Goal: Task Accomplishment & Management: Use online tool/utility

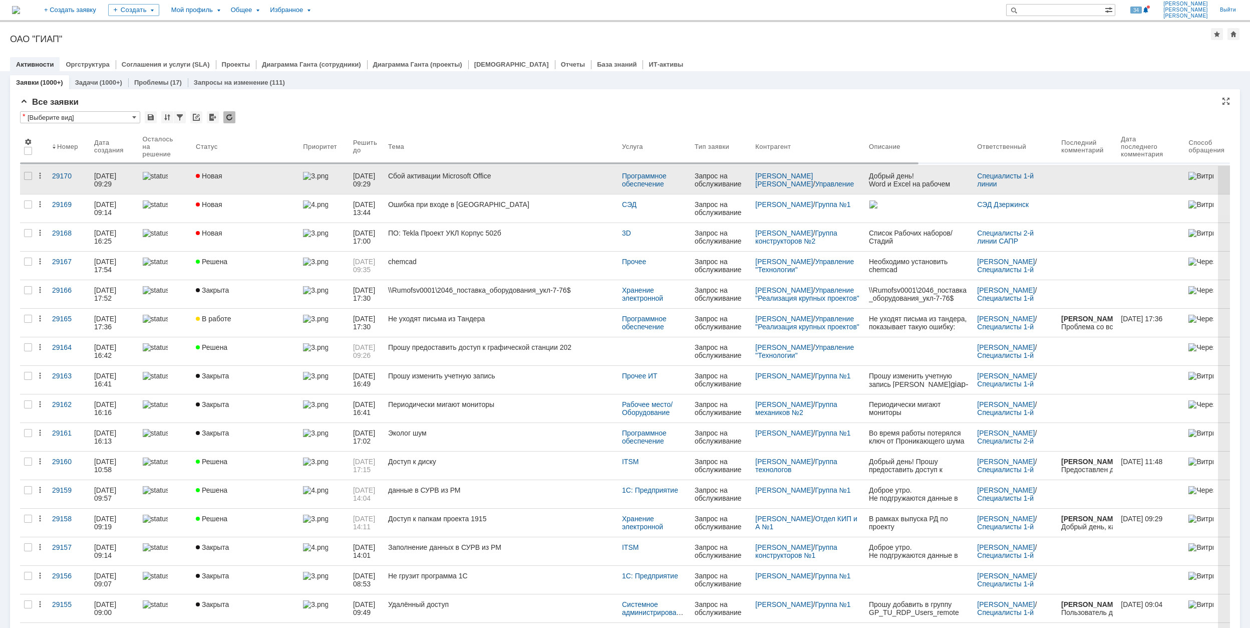
click at [245, 177] on div "Новая" at bounding box center [245, 176] width 99 height 8
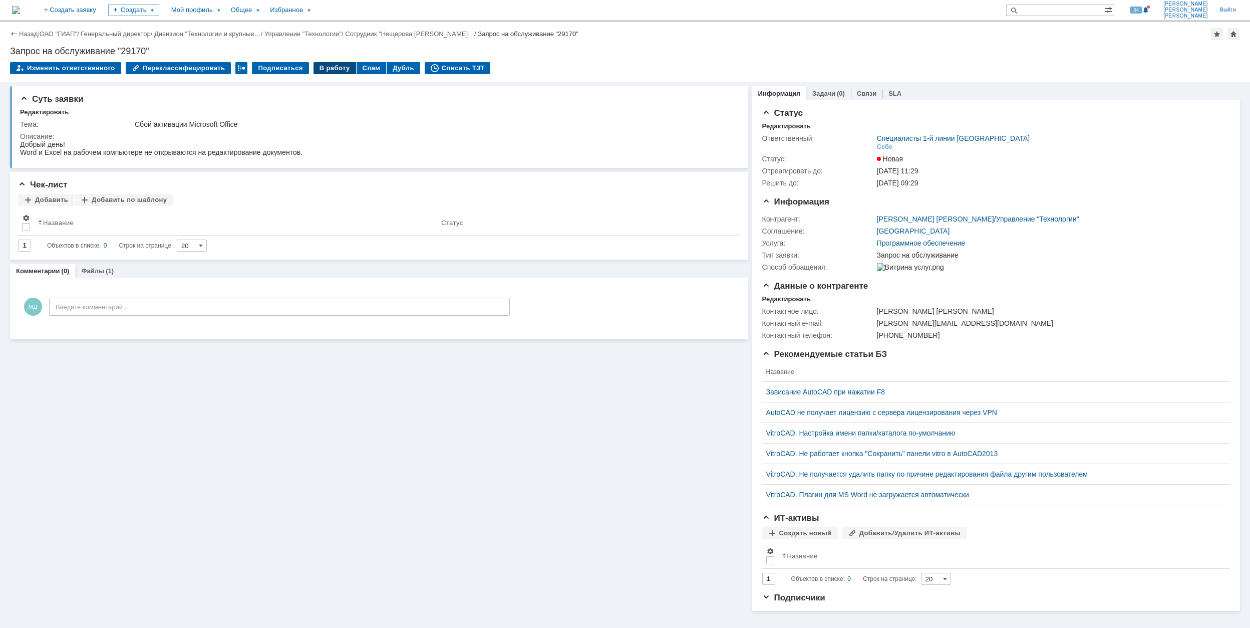
click at [325, 64] on div "В работу" at bounding box center [335, 68] width 43 height 12
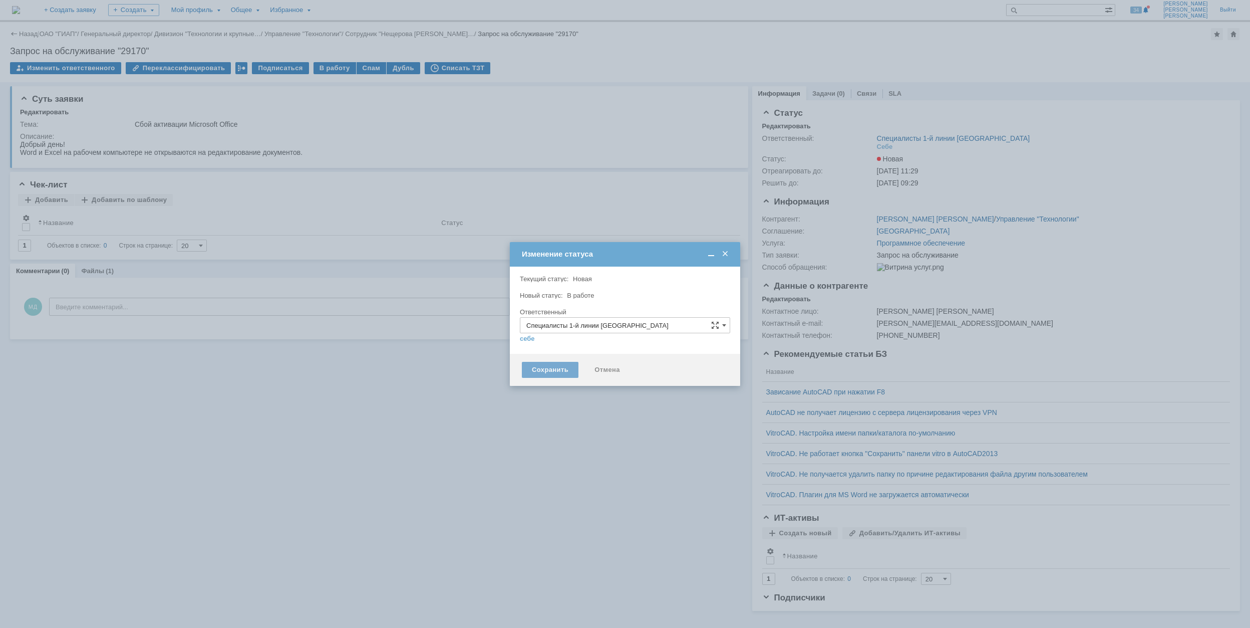
type input "[PERSON_NAME]"
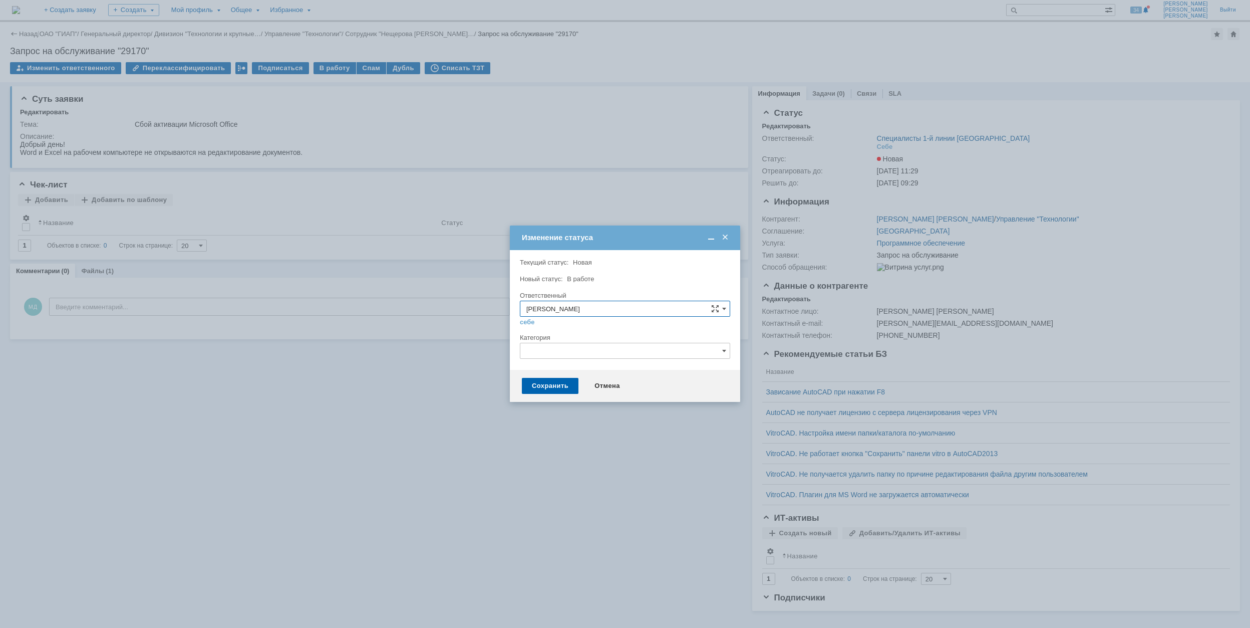
click at [557, 349] on input "text" at bounding box center [625, 351] width 210 height 16
click at [620, 436] on span "Microsoft Office" at bounding box center [624, 434] width 197 height 8
click at [549, 376] on div "Сохранить Отмена" at bounding box center [625, 386] width 230 height 32
type input "Microsoft Office"
click at [553, 383] on div "Сохранить" at bounding box center [550, 386] width 57 height 16
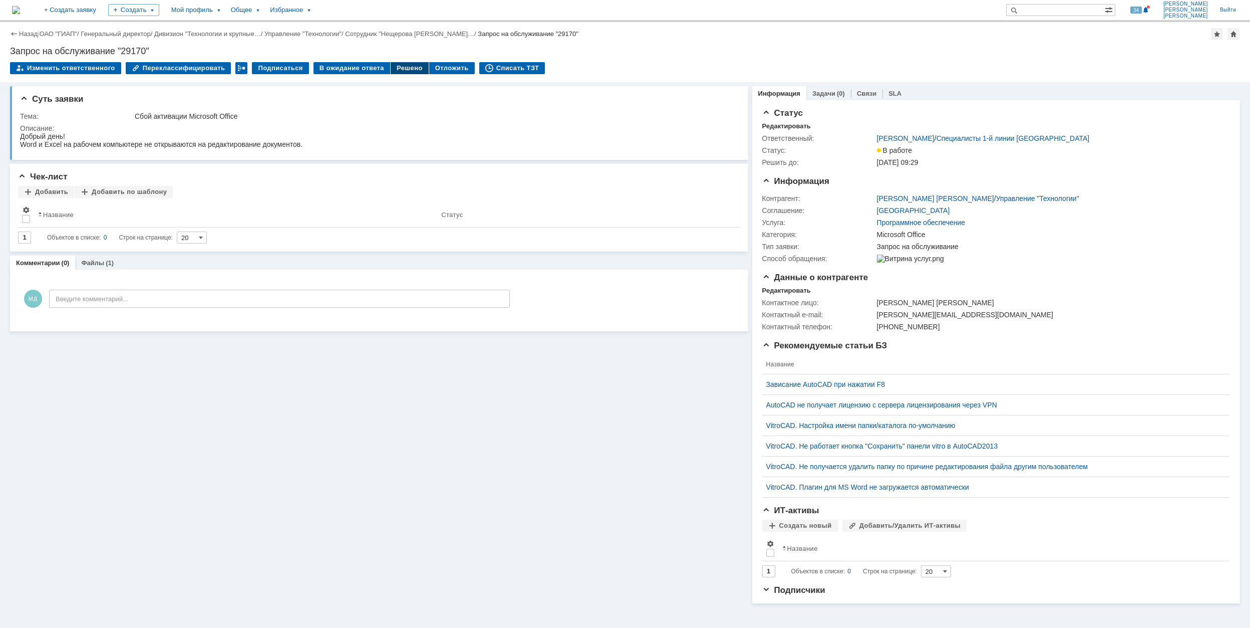
click at [391, 67] on div "Решено" at bounding box center [410, 68] width 38 height 12
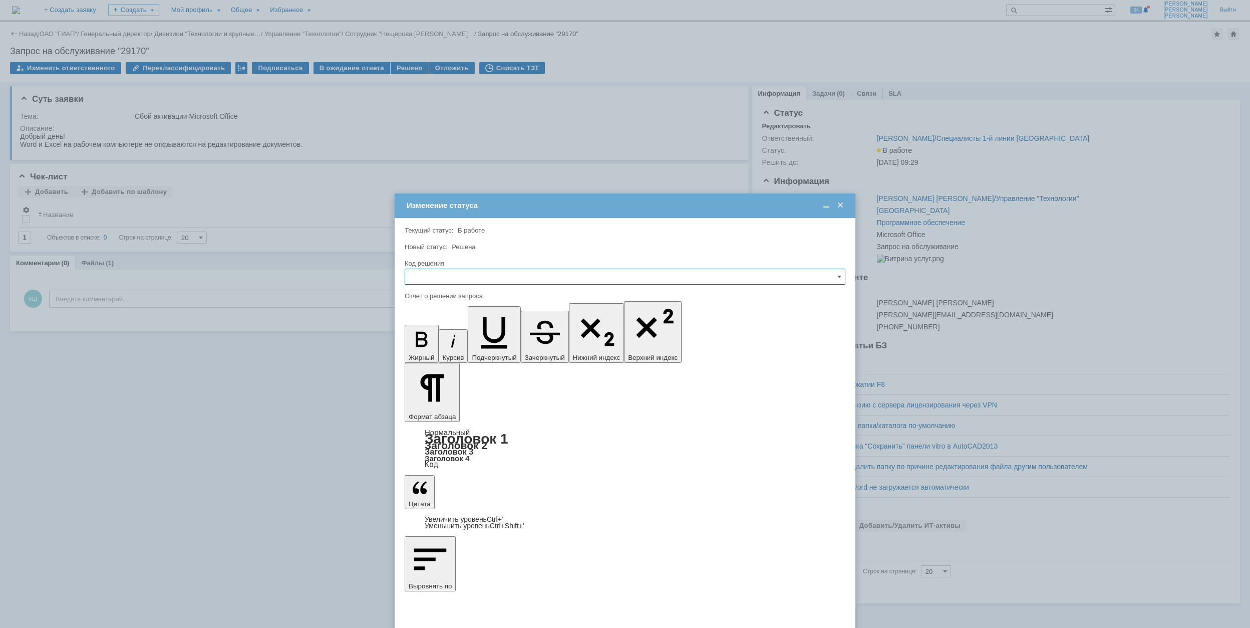
click at [525, 277] on input "text" at bounding box center [625, 276] width 441 height 16
click at [478, 344] on span "Решено" at bounding box center [625, 345] width 428 height 8
type input "Решено"
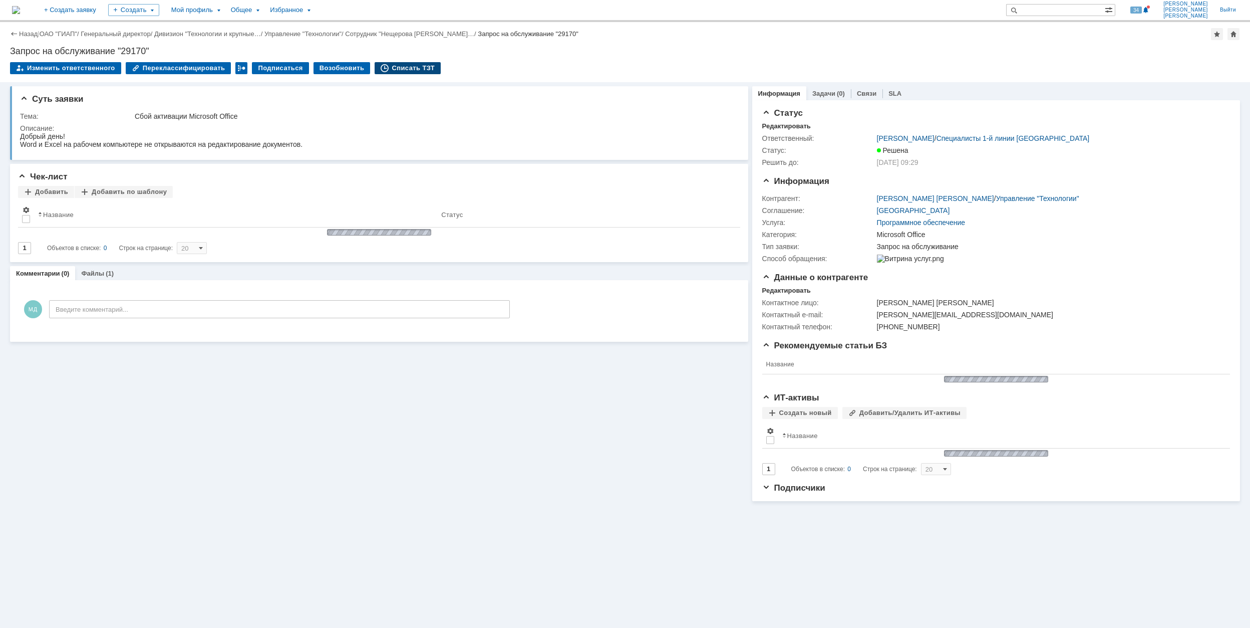
click at [399, 68] on div "Списать ТЗТ" at bounding box center [408, 68] width 66 height 12
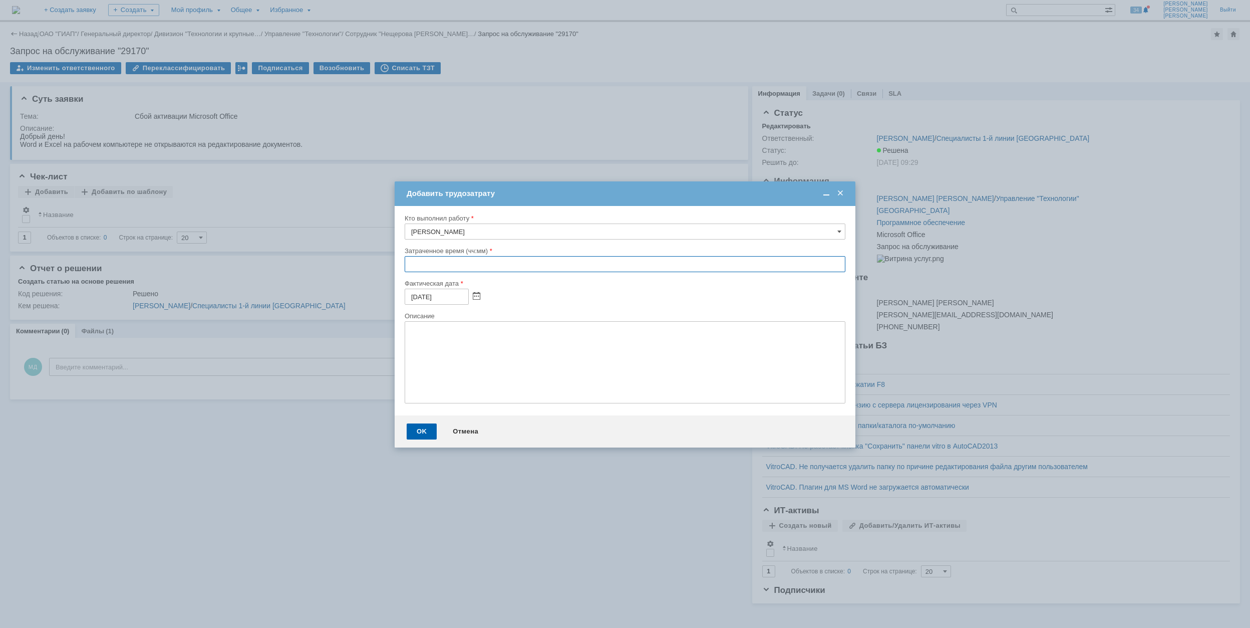
click at [409, 264] on input "text" at bounding box center [625, 264] width 441 height 16
type input "00:30"
drag, startPoint x: 425, startPoint y: 433, endPoint x: 436, endPoint y: 432, distance: 11.1
click at [426, 432] on div "OK" at bounding box center [422, 431] width 30 height 16
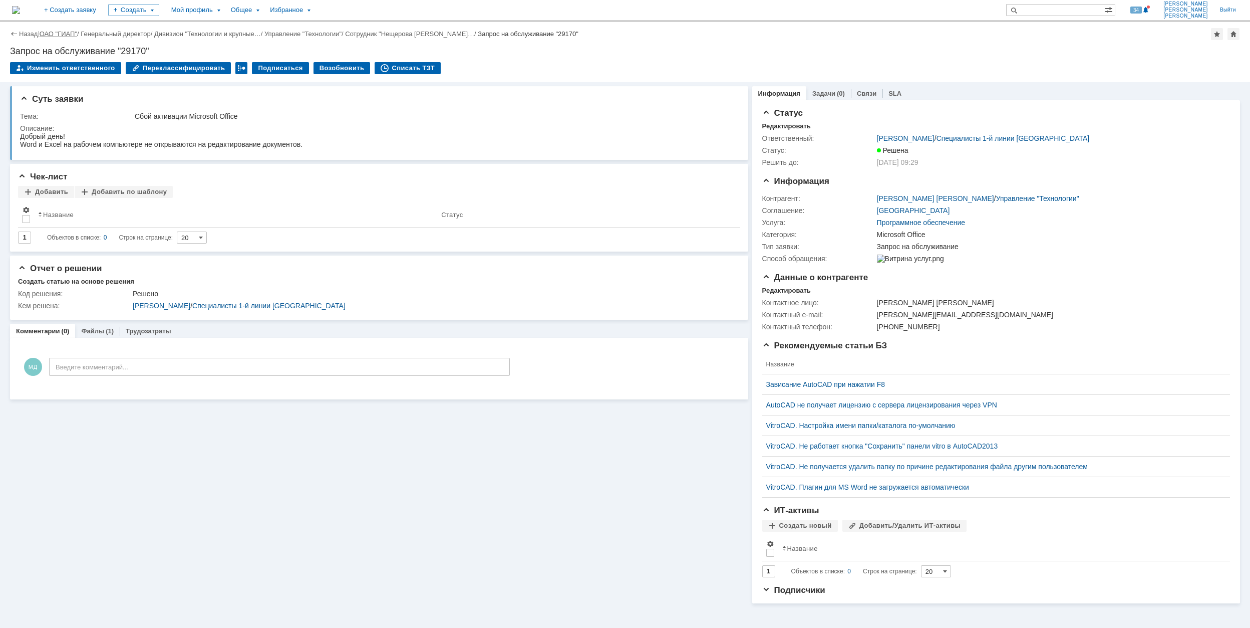
click at [67, 34] on link "ОАО "ГИАП"" at bounding box center [59, 34] width 38 height 8
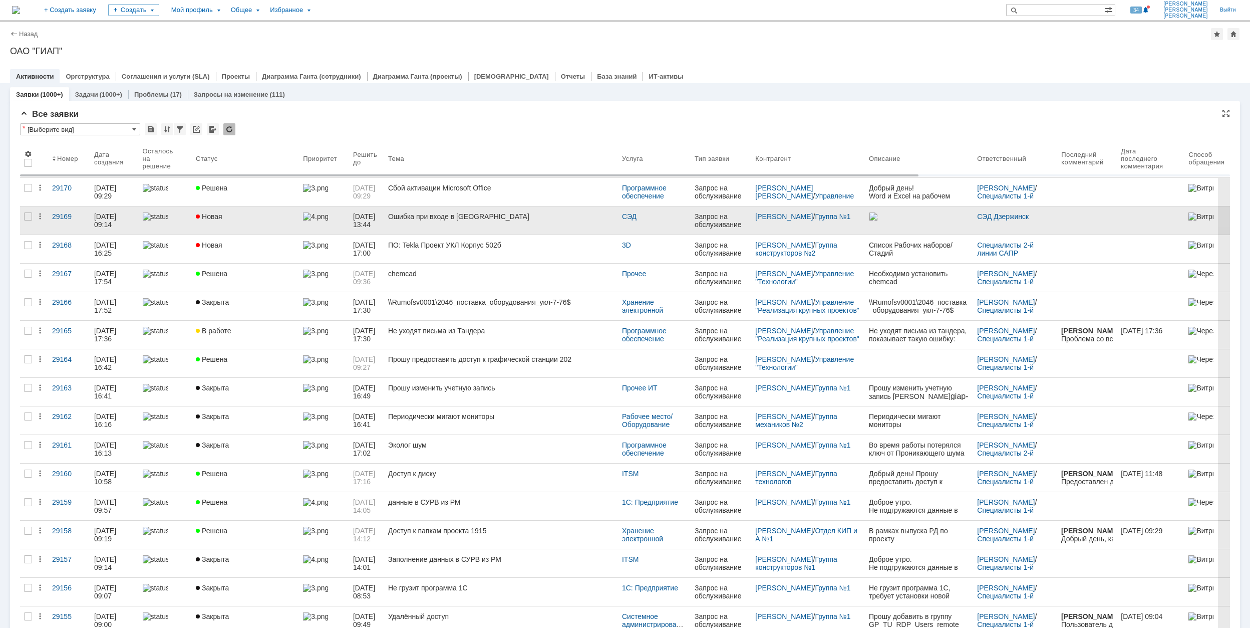
click at [547, 212] on div "Ошибка при входе в [GEOGRAPHIC_DATA]" at bounding box center [501, 216] width 226 height 8
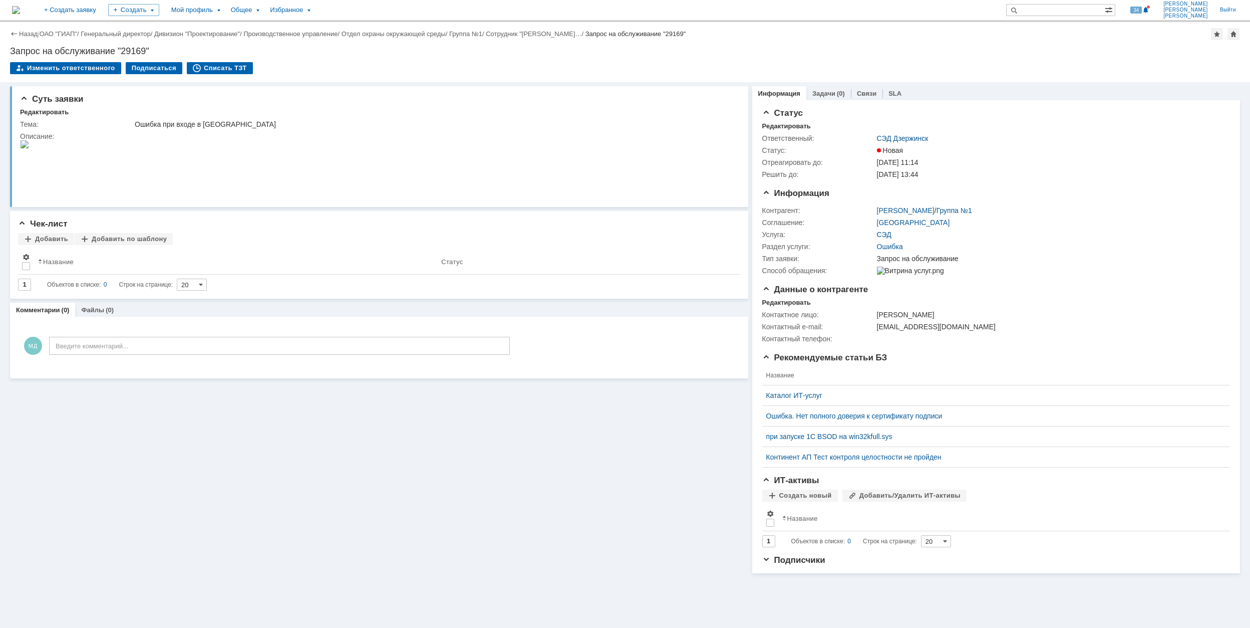
click at [500, 143] on html at bounding box center [376, 145] width 712 height 10
click at [63, 30] on link "ОАО "ГИАП"" at bounding box center [59, 34] width 38 height 8
